Goal: Information Seeking & Learning: Learn about a topic

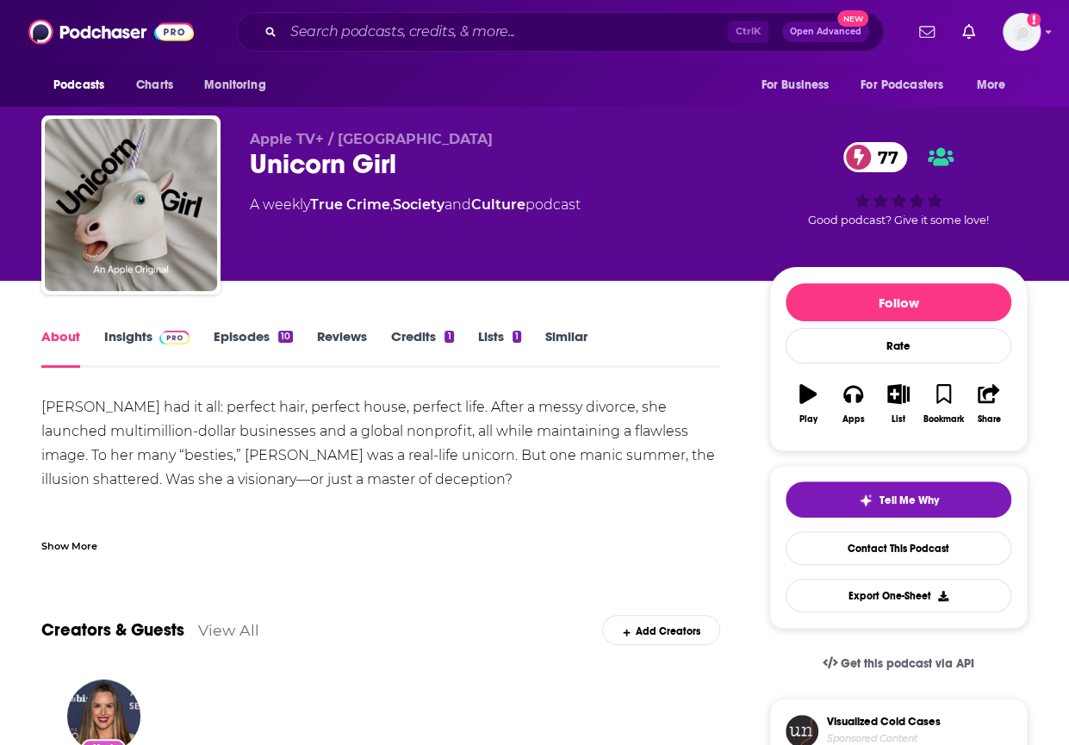
scroll to position [339, 0]
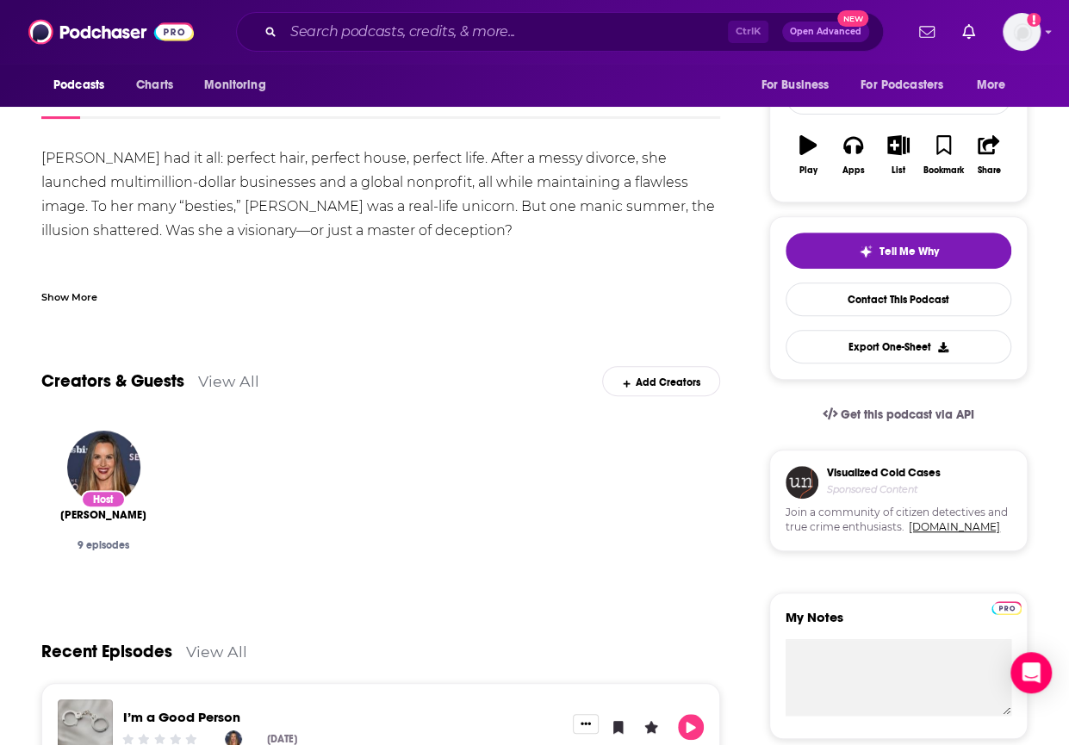
scroll to position [0, 0]
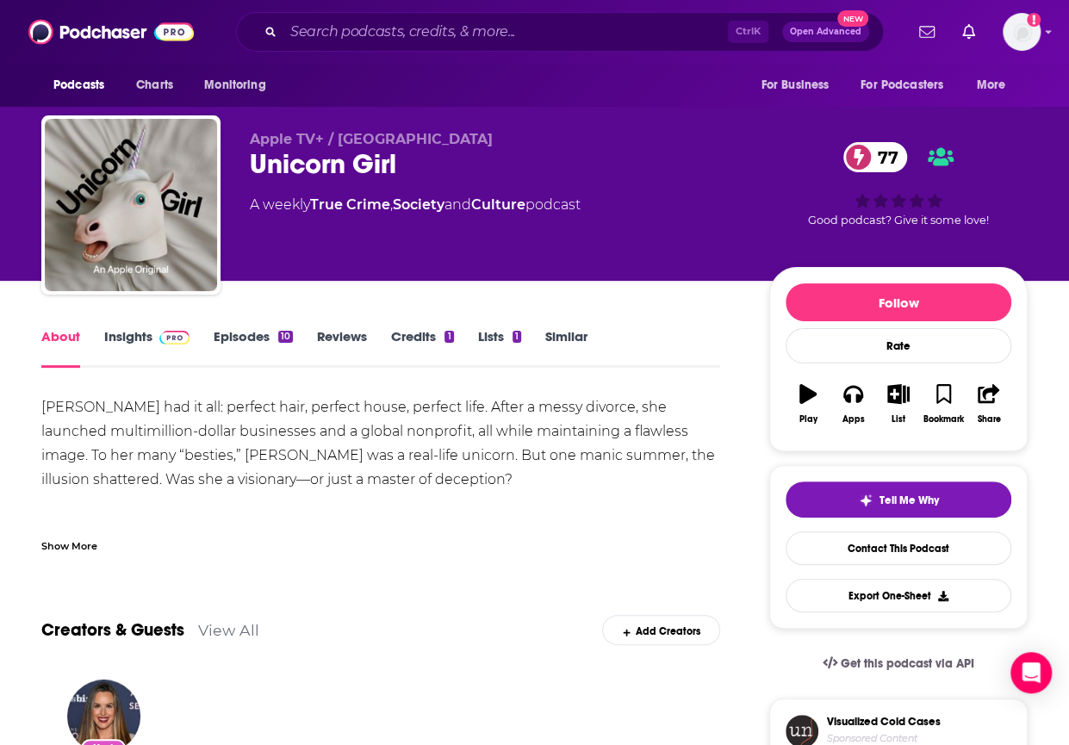
click at [154, 340] on span at bounding box center [170, 336] width 37 height 16
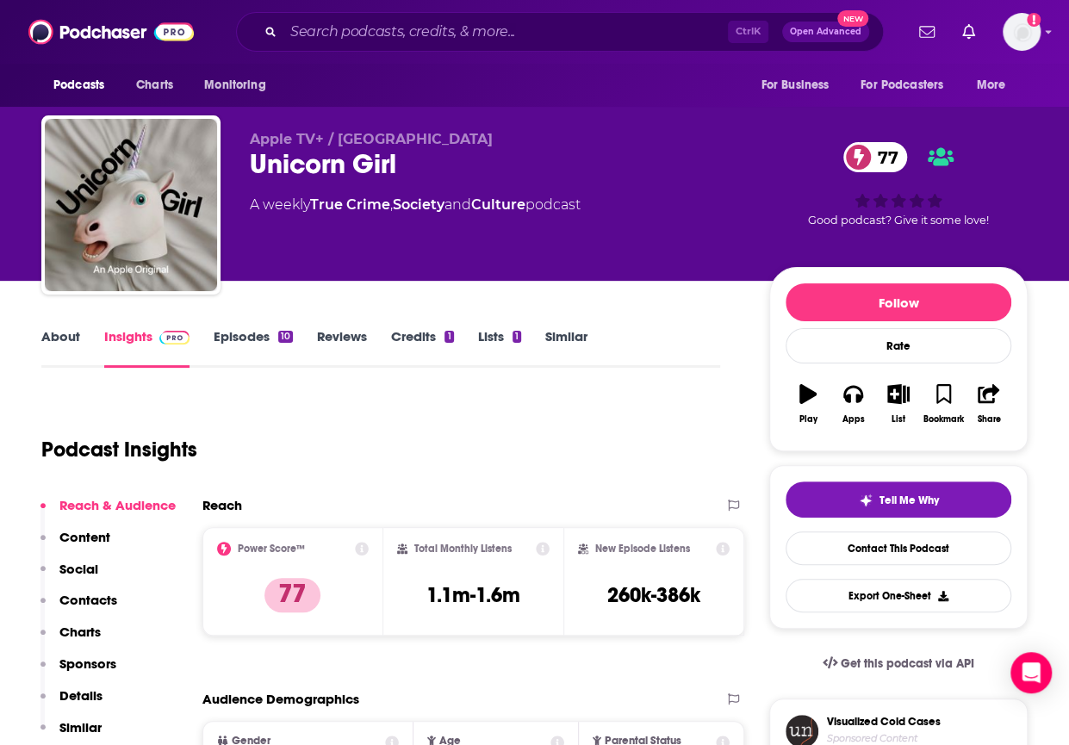
click at [84, 624] on p "Charts" at bounding box center [79, 632] width 41 height 16
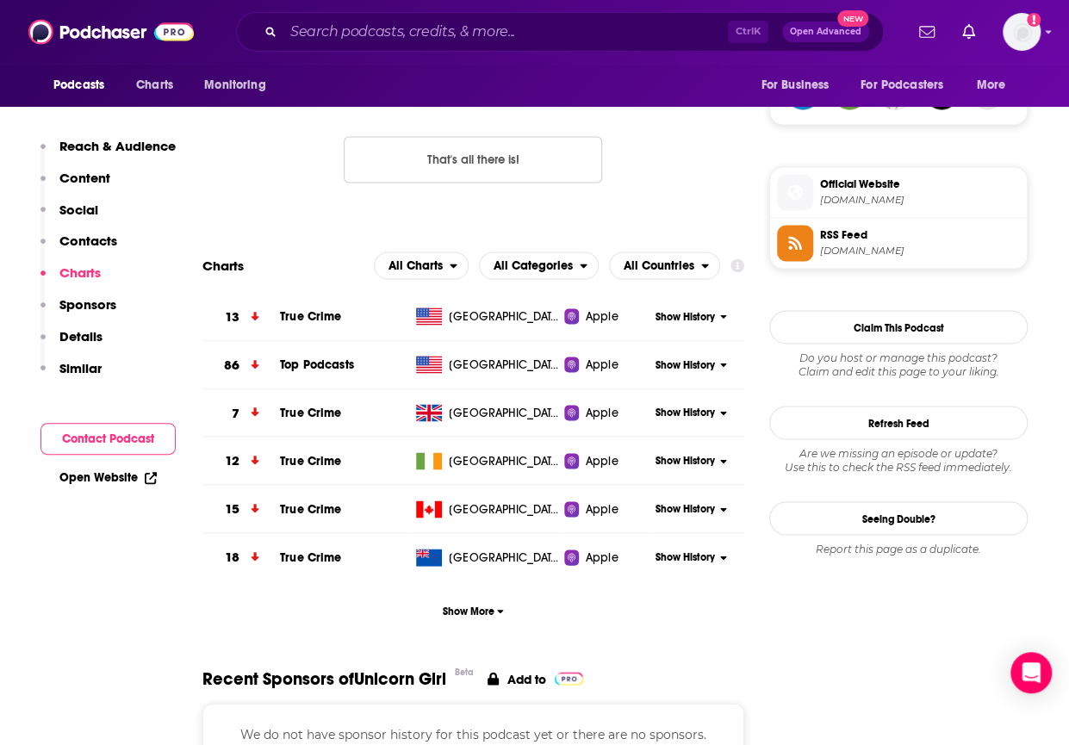
scroll to position [1452, 0]
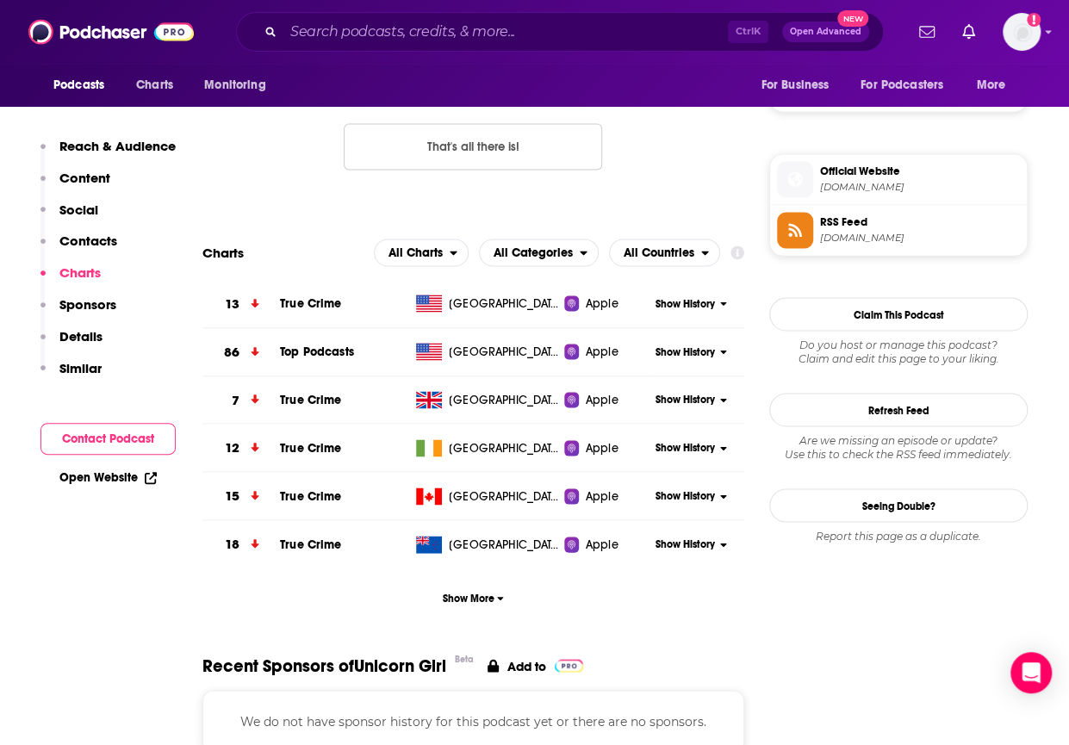
click at [696, 349] on span "Show History" at bounding box center [685, 352] width 59 height 15
